Goal: Task Accomplishment & Management: Use online tool/utility

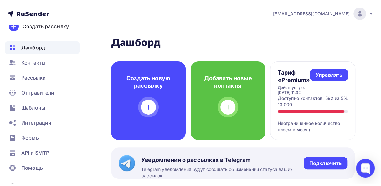
scroll to position [26, 0]
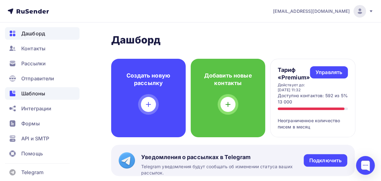
click at [36, 95] on span "Шаблоны" at bounding box center [33, 94] width 24 height 8
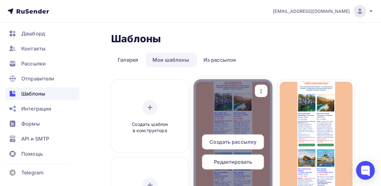
click at [231, 165] on span "Редактировать" at bounding box center [233, 162] width 38 height 8
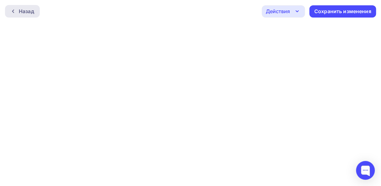
click at [19, 14] on div "Назад" at bounding box center [26, 12] width 15 height 8
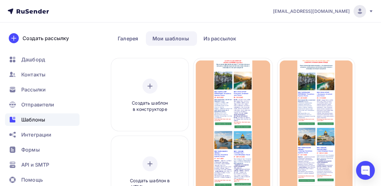
scroll to position [31, 0]
